Goal: Information Seeking & Learning: Compare options

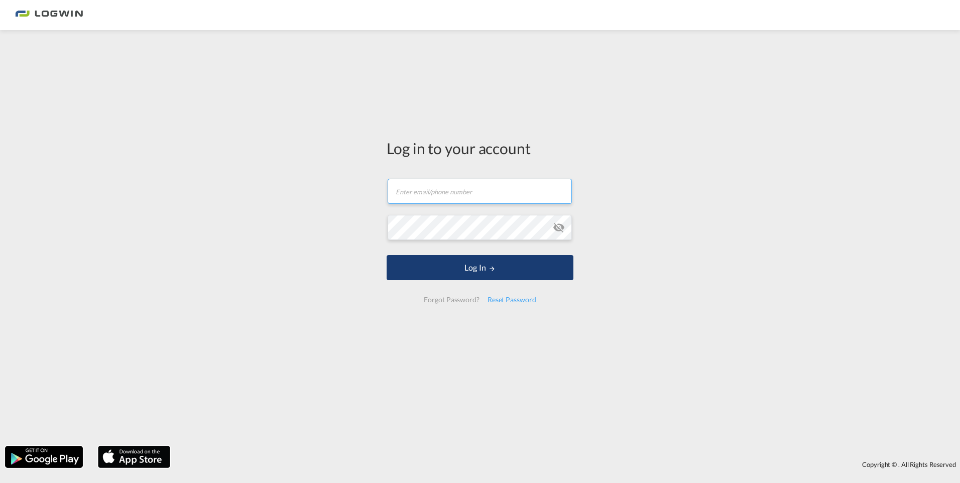
type input "[EMAIL_ADDRESS][DOMAIN_NAME]"
click at [481, 264] on button "Log In" at bounding box center [479, 267] width 187 height 25
